Goal: Book appointment/travel/reservation

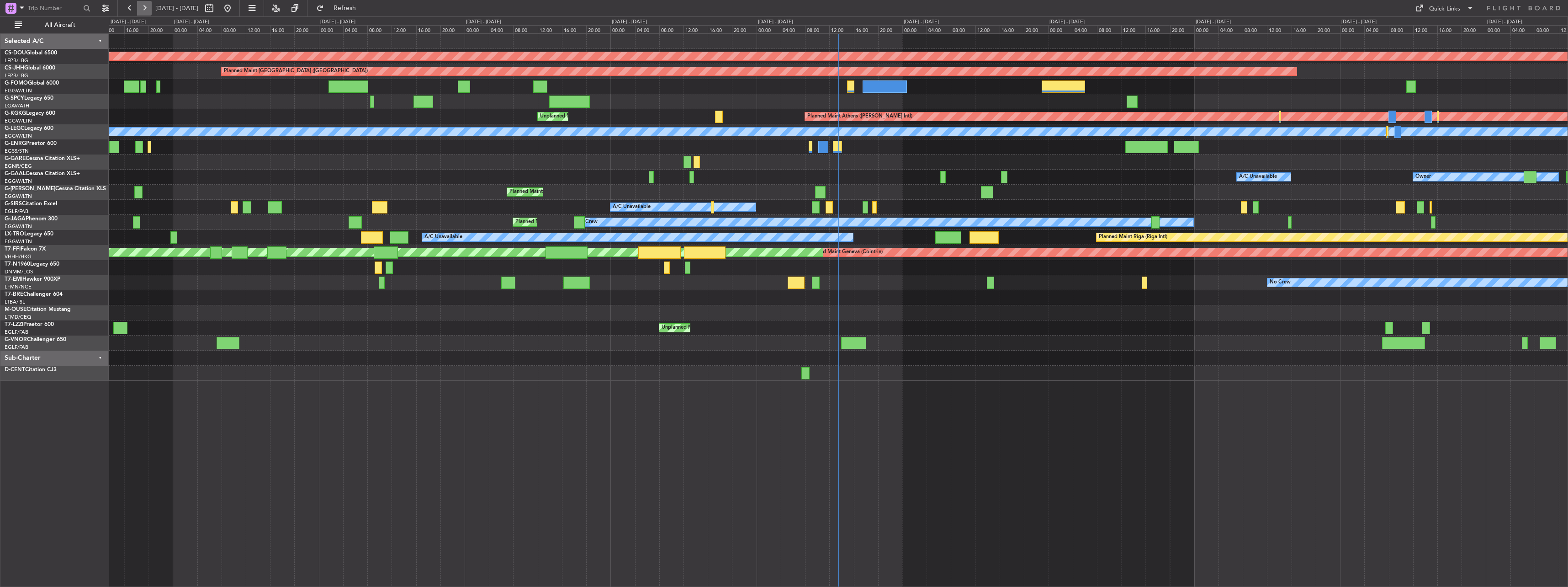
click at [141, 5] on button at bounding box center [144, 9] width 15 height 15
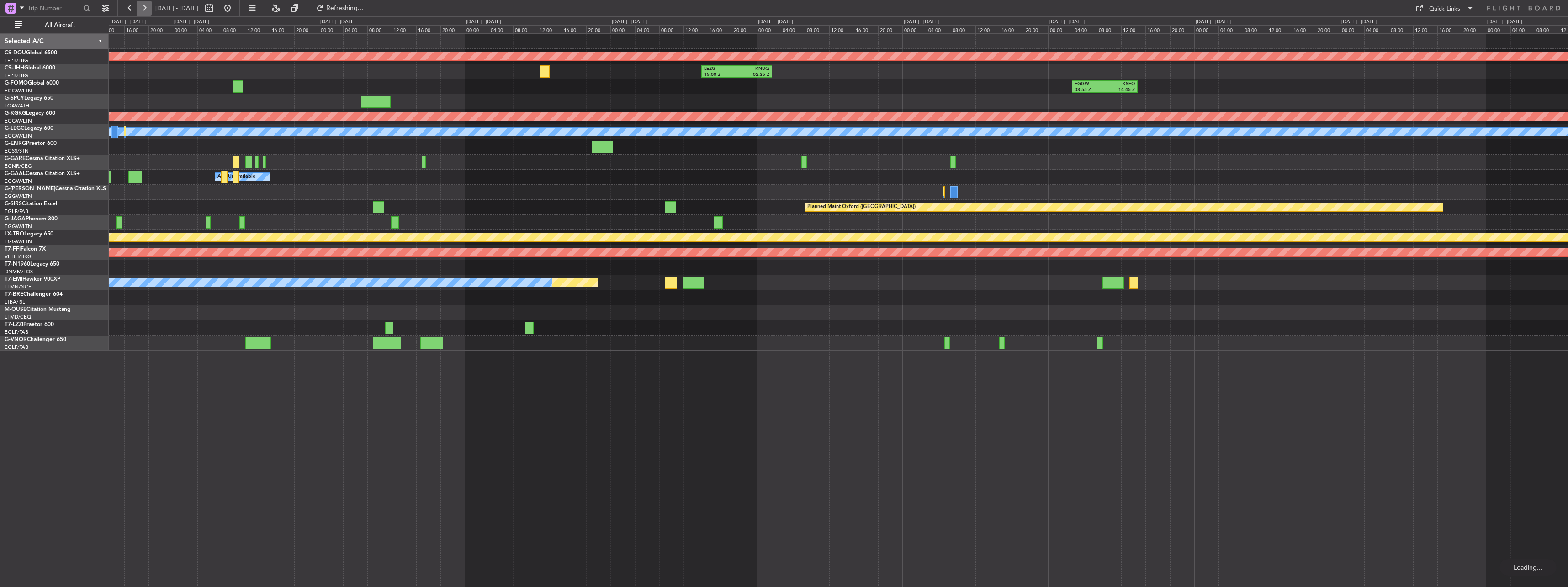
click at [141, 5] on button at bounding box center [144, 9] width 15 height 15
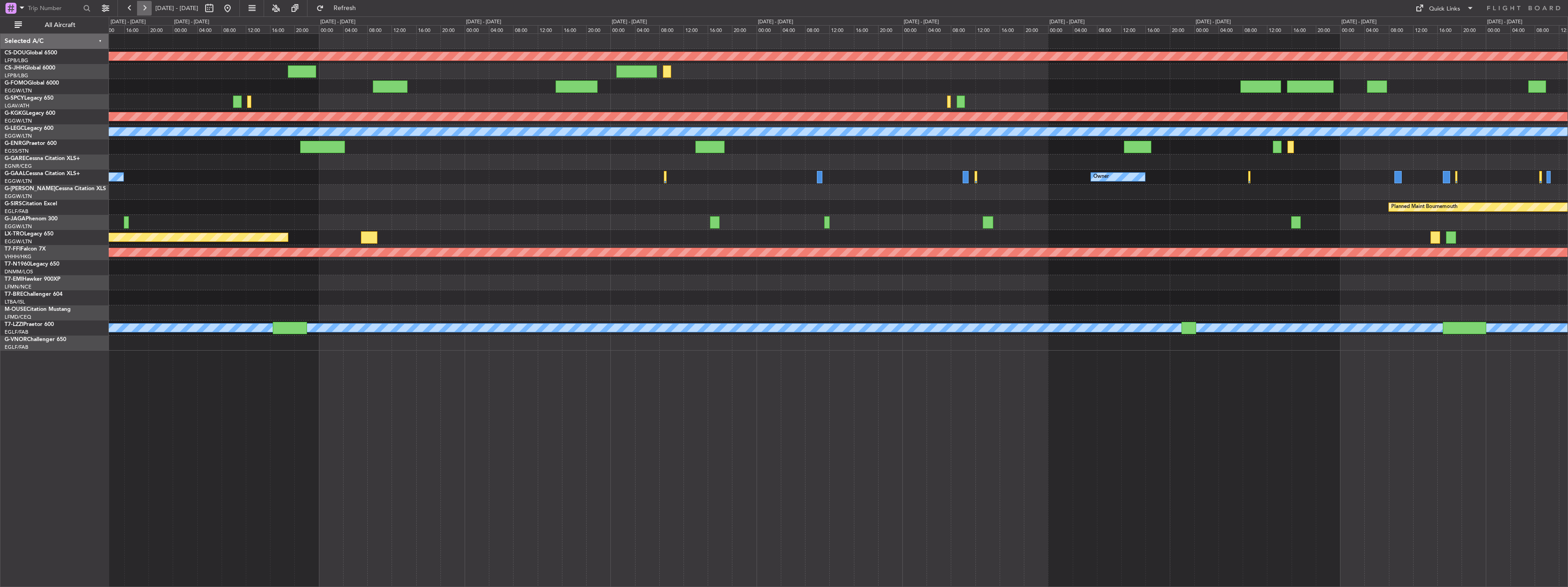
click at [142, 5] on button at bounding box center [144, 9] width 15 height 15
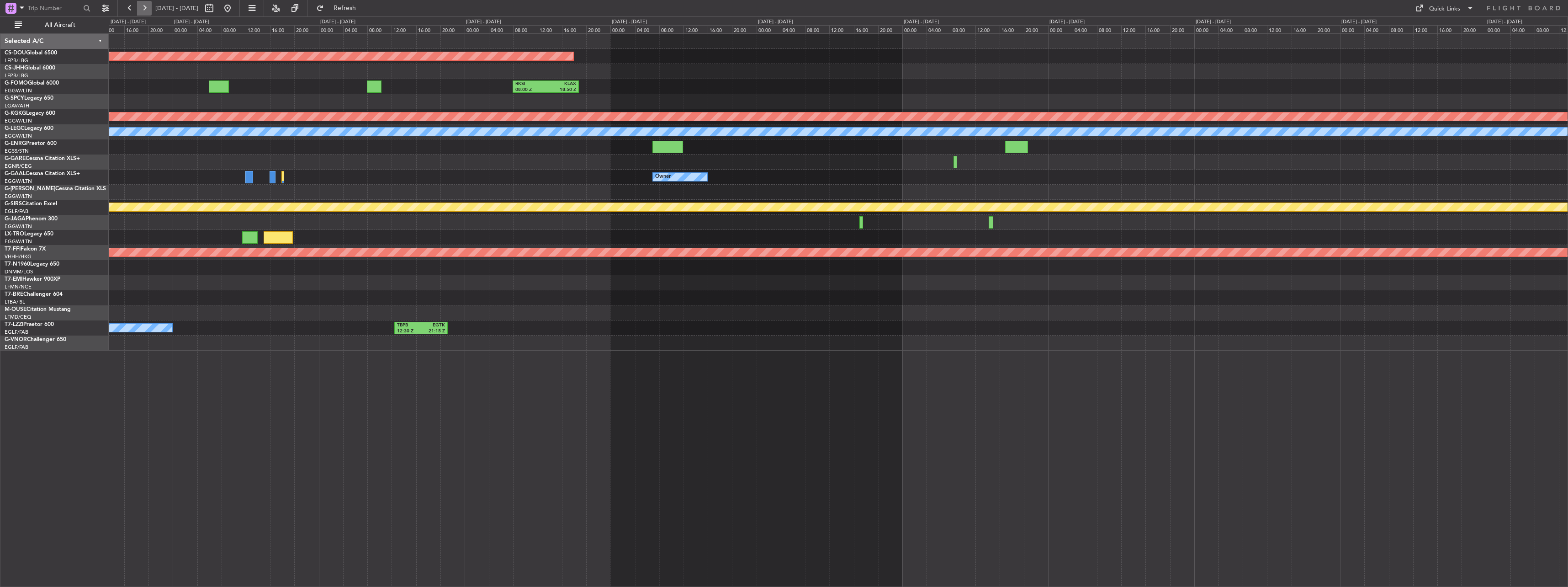
click at [144, 5] on button at bounding box center [144, 9] width 15 height 15
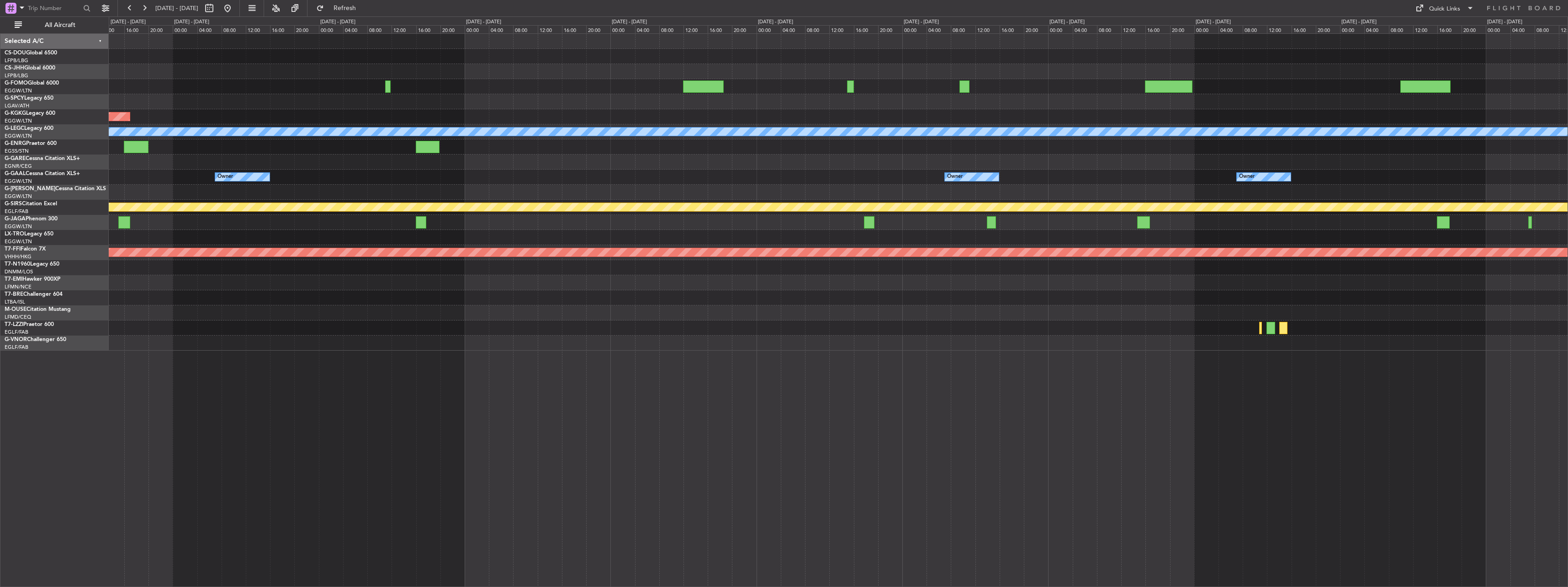
drag, startPoint x: 144, startPoint y: 5, endPoint x: 510, endPoint y: 133, distance: 387.7
click at [415, 91] on fb-flight-board "[DATE] - [DATE] Refresh Quick Links All Aircraft Planned Maint [GEOGRAPHIC_DATA…" at bounding box center [784, 297] width 1568 height 580
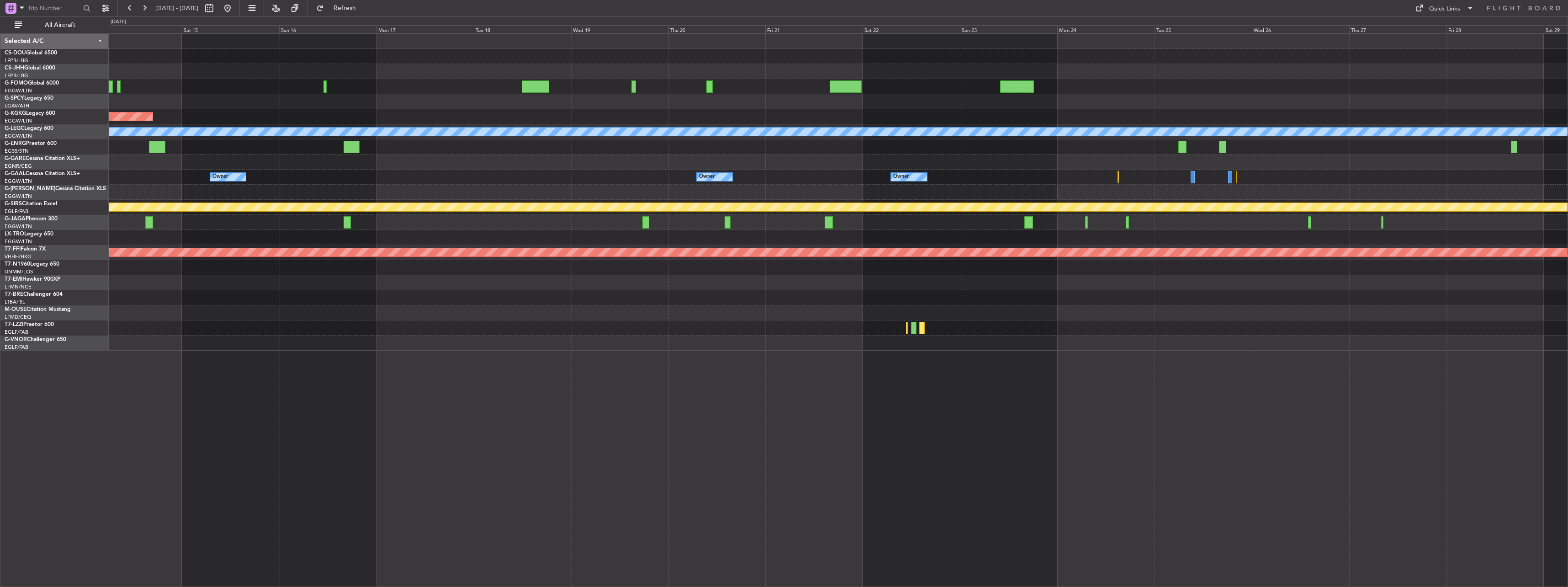
click at [719, 152] on div "MYAM 00:30 Z EGGW 08:55 Z Planned Maint [GEOGRAPHIC_DATA] ([PERSON_NAME] Intl) …" at bounding box center [838, 192] width 1459 height 317
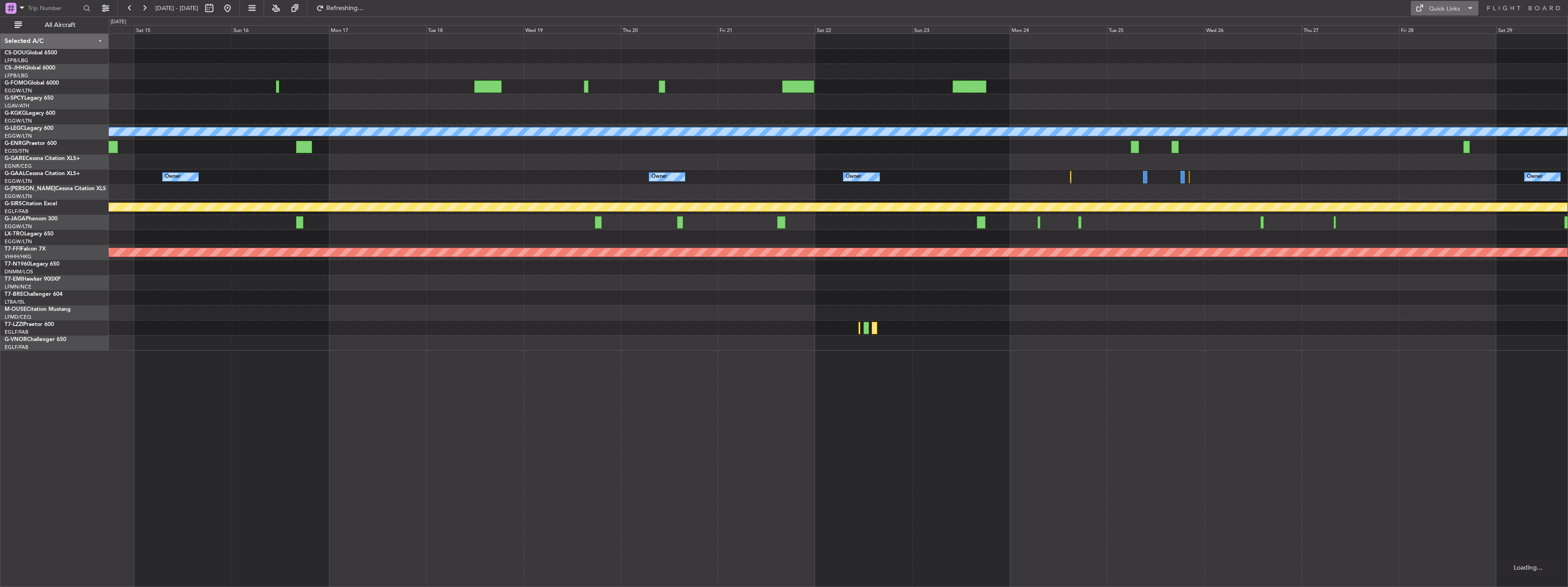
click at [1419, 7] on span at bounding box center [1419, 9] width 11 height 11
click at [1418, 27] on button "Trip Builder" at bounding box center [1445, 30] width 69 height 22
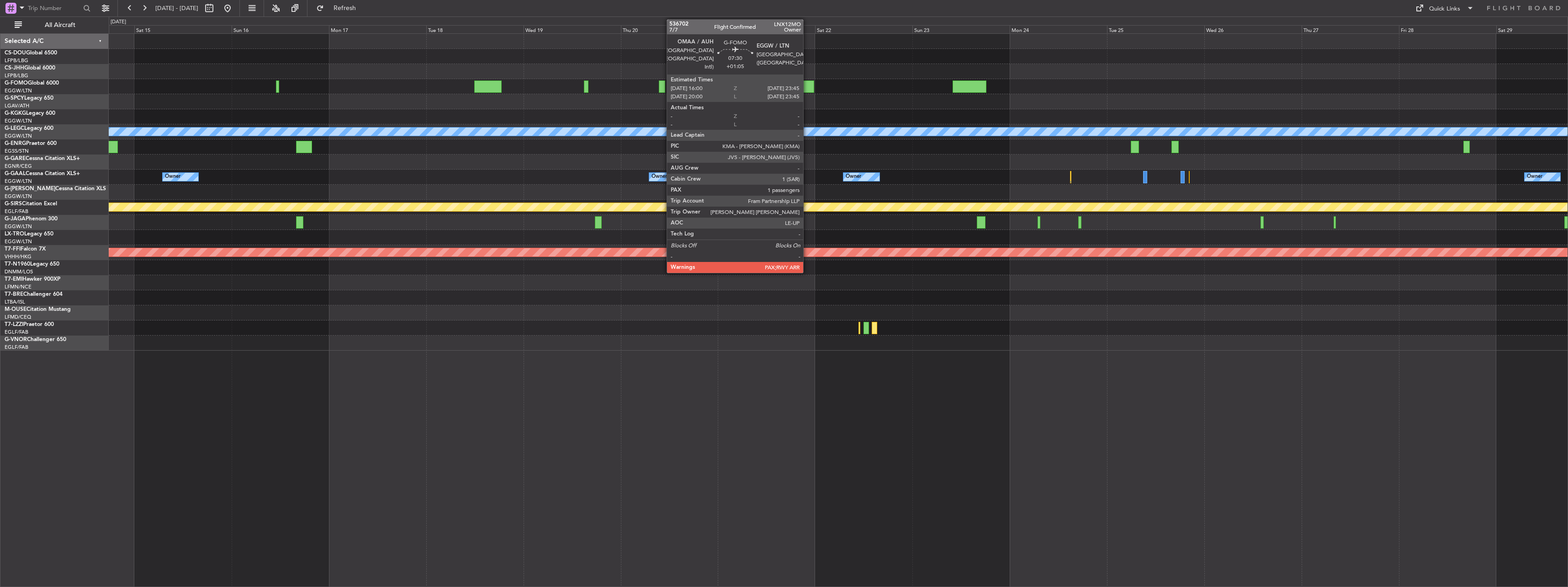
click at [796, 82] on div at bounding box center [798, 86] width 32 height 12
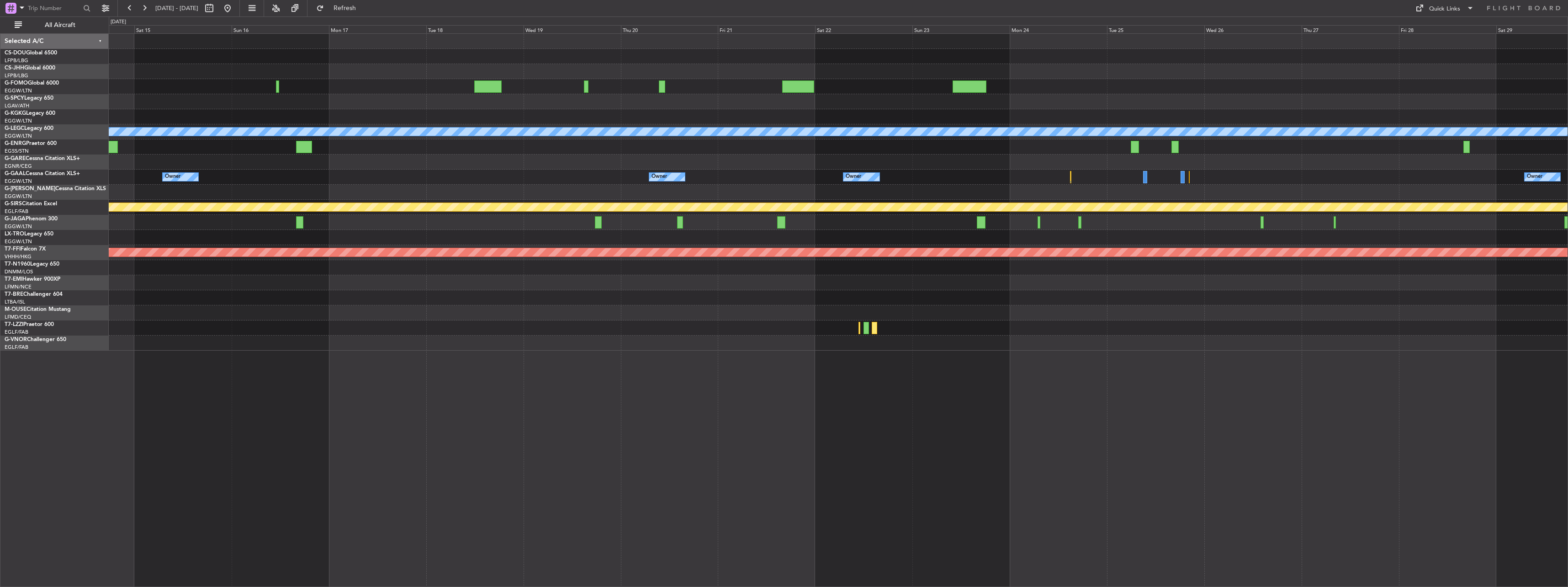
click at [505, 85] on div at bounding box center [838, 86] width 1459 height 15
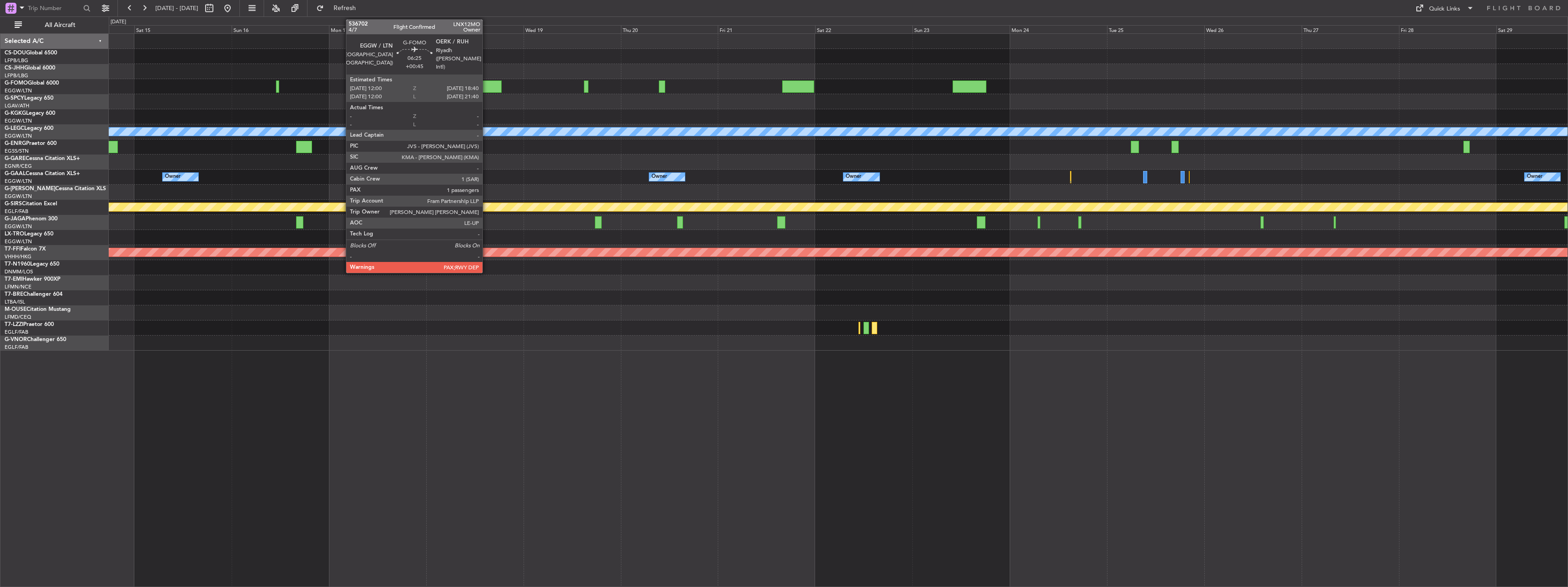
click at [486, 86] on div at bounding box center [488, 86] width 27 height 12
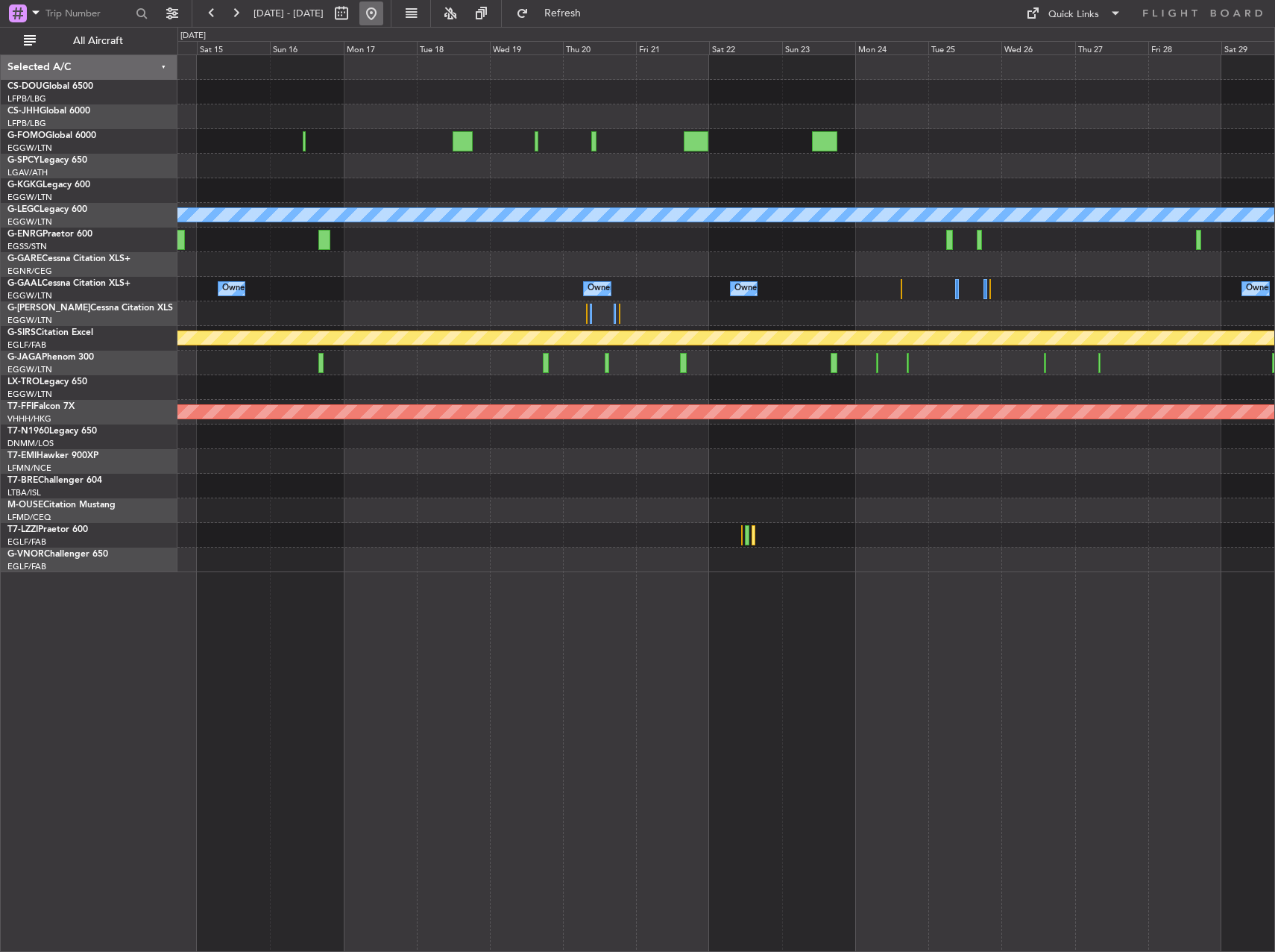
click at [384, 11] on button at bounding box center [372, 14] width 24 height 24
